Goal: Browse casually

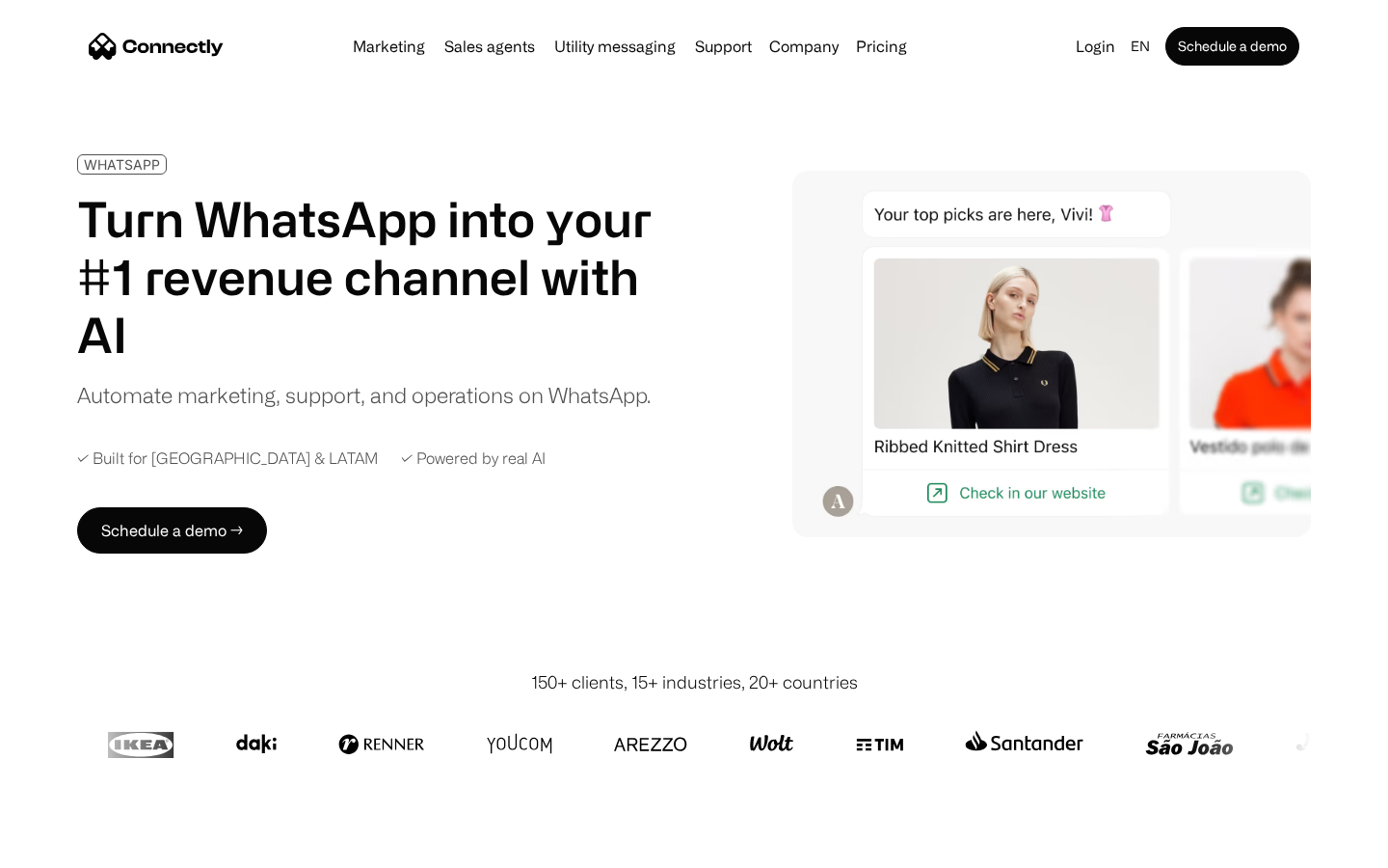
scroll to position [6263, 0]
